Goal: Transaction & Acquisition: Purchase product/service

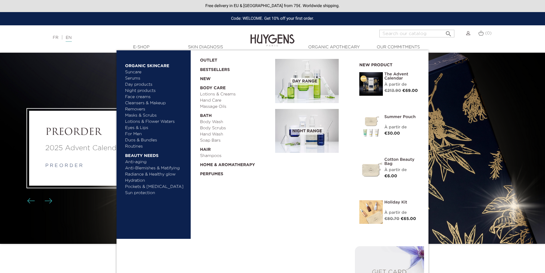
click at [405, 118] on link "Summer pouch" at bounding box center [401, 117] width 35 height 4
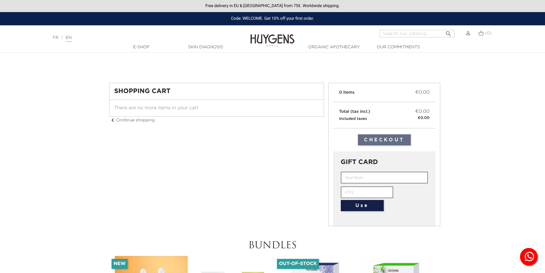
drag, startPoint x: 136, startPoint y: 95, endPoint x: 281, endPoint y: 83, distance: 145.5
click at [137, 95] on div "Shopping Cart" at bounding box center [216, 91] width 214 height 16
click at [127, 121] on link "chevron_left Continue shopping" at bounding box center [132, 120] width 46 height 4
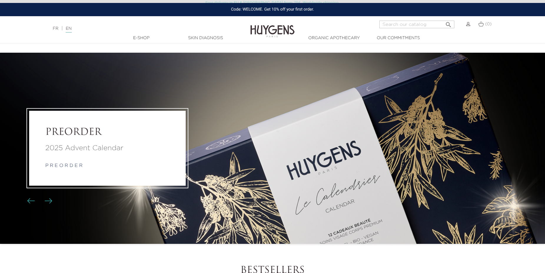
scroll to position [222, 0]
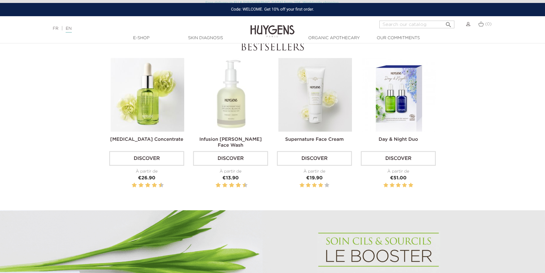
click at [312, 105] on img at bounding box center [315, 95] width 74 height 74
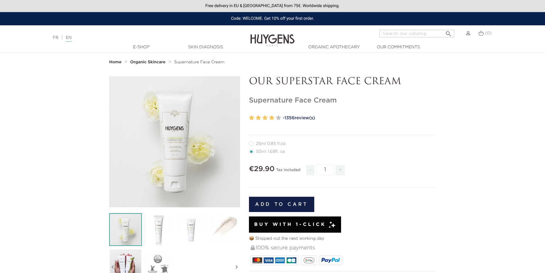
drag, startPoint x: 302, startPoint y: 202, endPoint x: 299, endPoint y: 203, distance: 3.5
click at [300, 203] on button "Add to cart" at bounding box center [281, 204] width 65 height 15
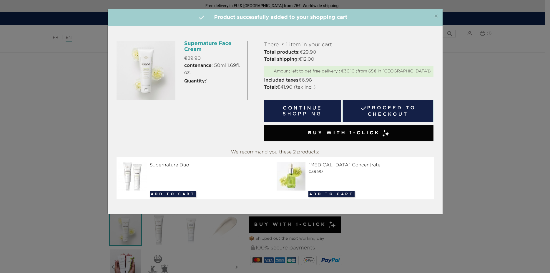
click at [399, 129] on div "Buy with 1-Click" at bounding box center [348, 133] width 169 height 16
